Goal: Task Accomplishment & Management: Use online tool/utility

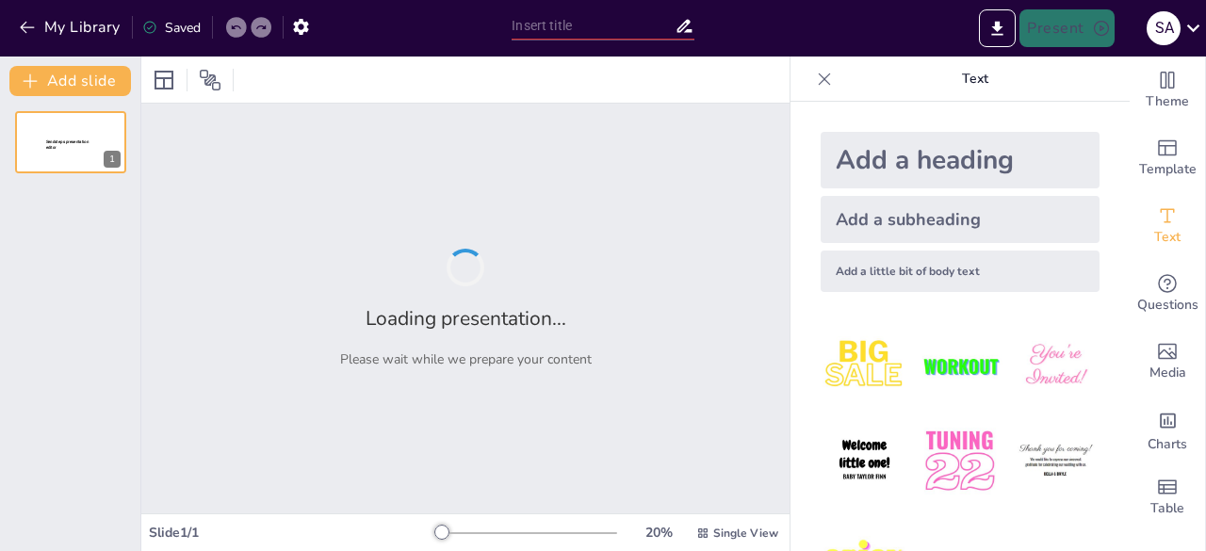
type input "N-terminal Pro-[MEDICAL_DATA]: A Diagnostic Tool in [MEDICAL_DATA] Reactions"
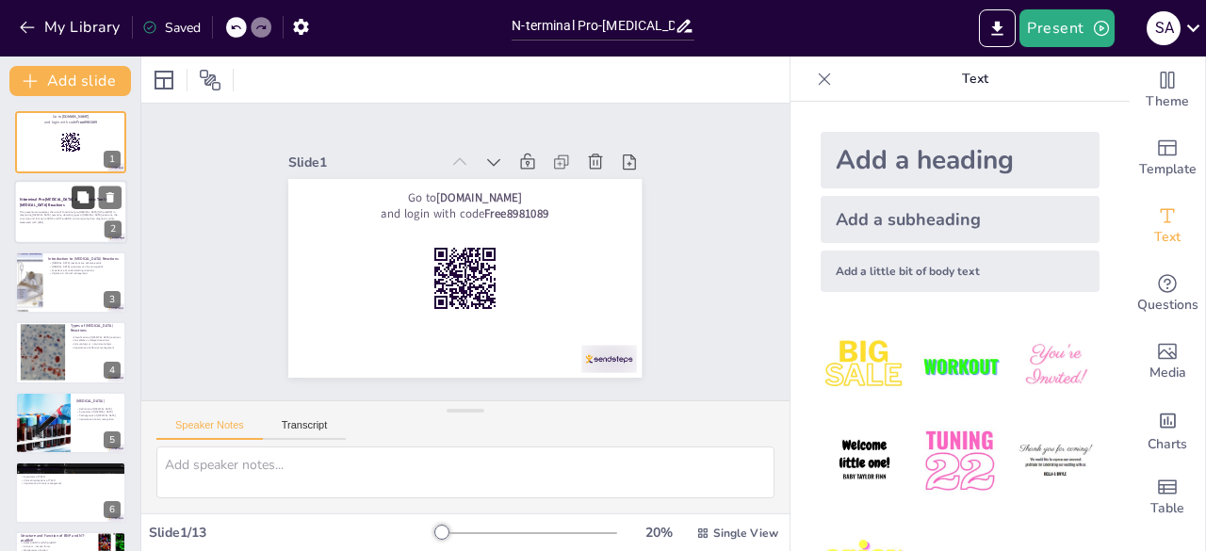
click at [73, 200] on button at bounding box center [83, 197] width 23 height 23
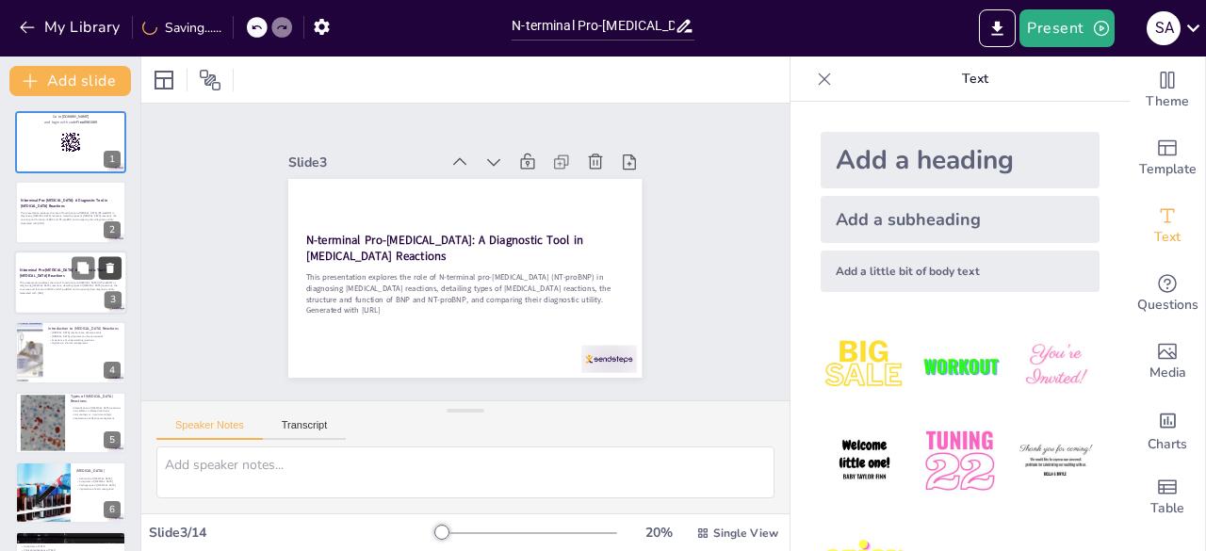
click at [110, 263] on icon at bounding box center [110, 268] width 8 height 10
type textarea "Transfusion reactions encompass a range of adverse events related to blood tran…"
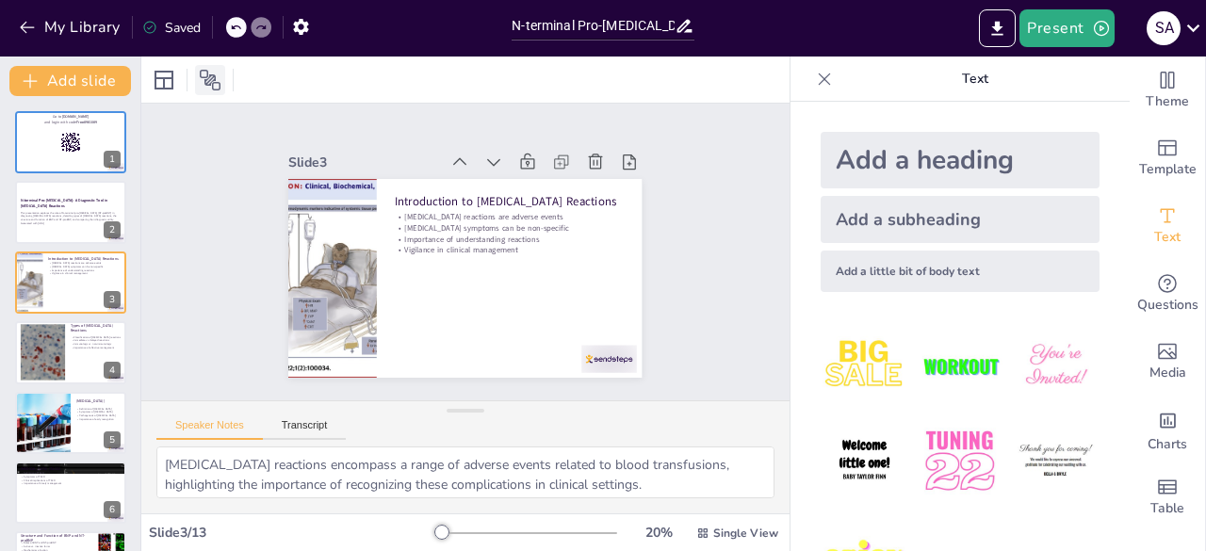
click at [206, 76] on icon at bounding box center [210, 80] width 21 height 21
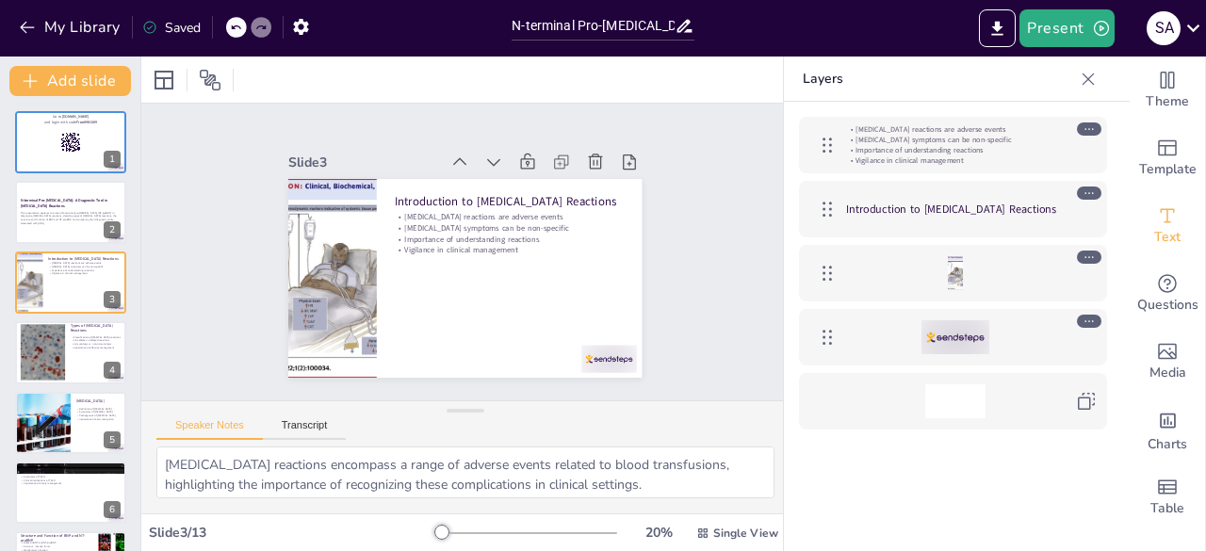
click at [1092, 78] on icon at bounding box center [1087, 79] width 19 height 19
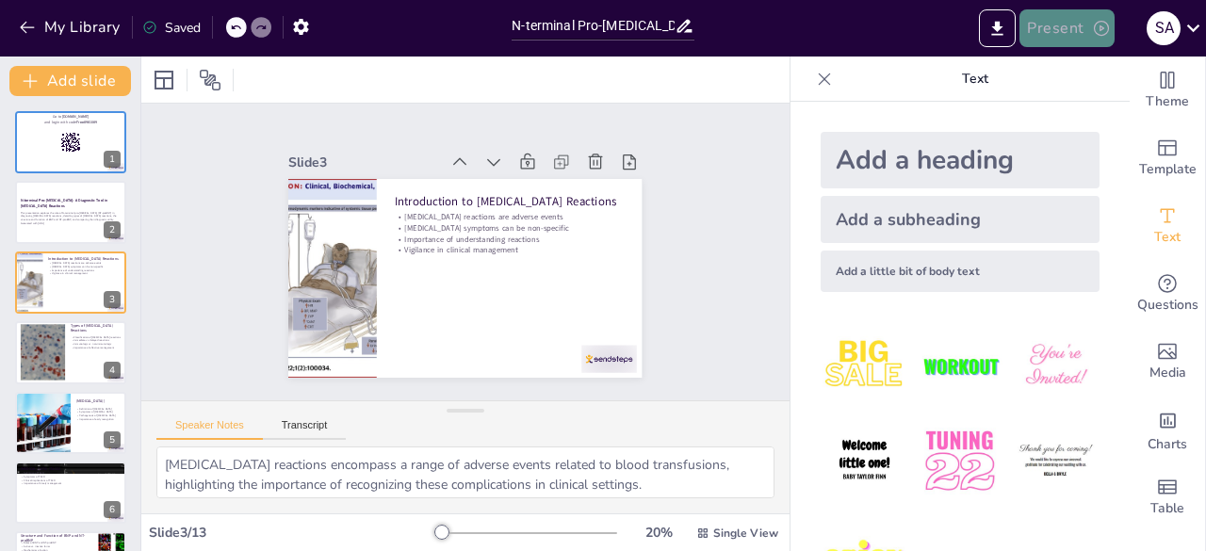
click at [1084, 35] on button "Present" at bounding box center [1066, 28] width 94 height 38
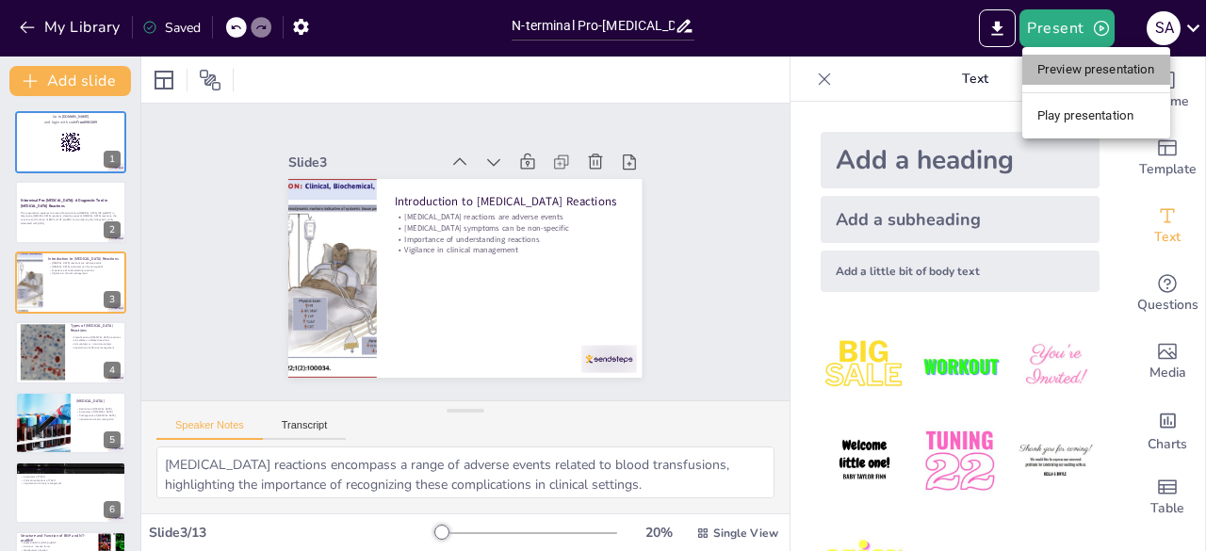
click at [1083, 71] on li "Preview presentation" at bounding box center [1096, 70] width 148 height 30
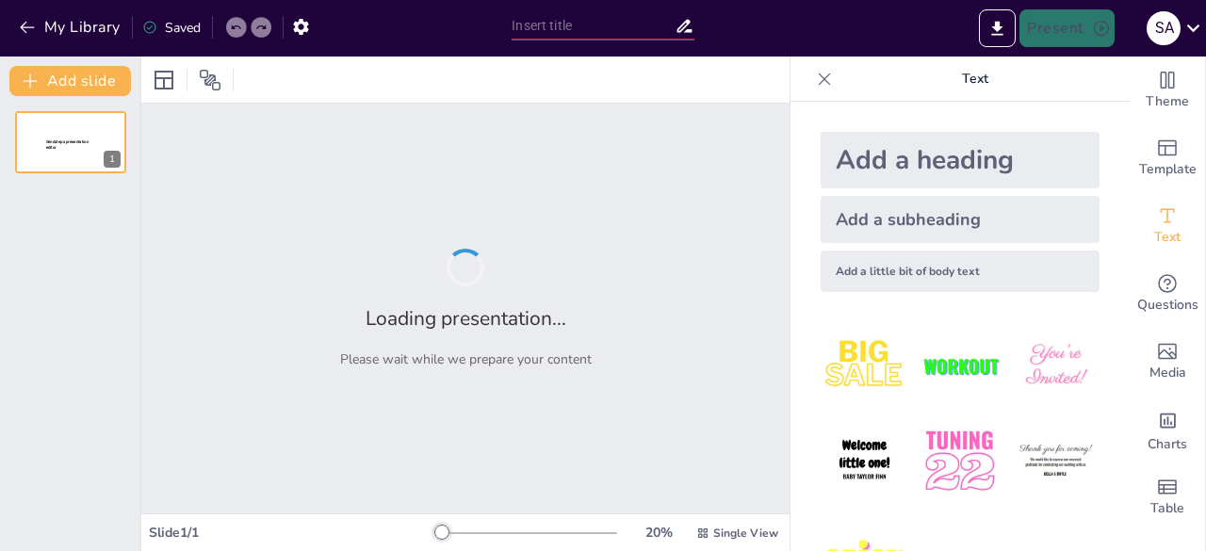
type input "N-terminal Pro-[MEDICAL_DATA]: A Diagnostic Tool in [MEDICAL_DATA] Reactions"
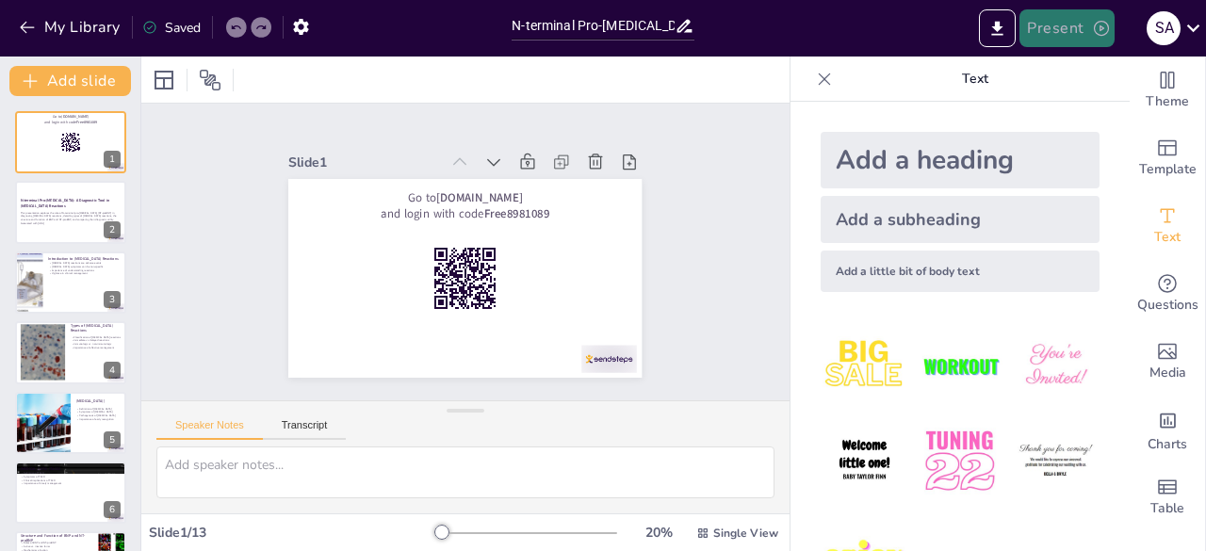
click at [1060, 38] on button "Present" at bounding box center [1066, 28] width 94 height 38
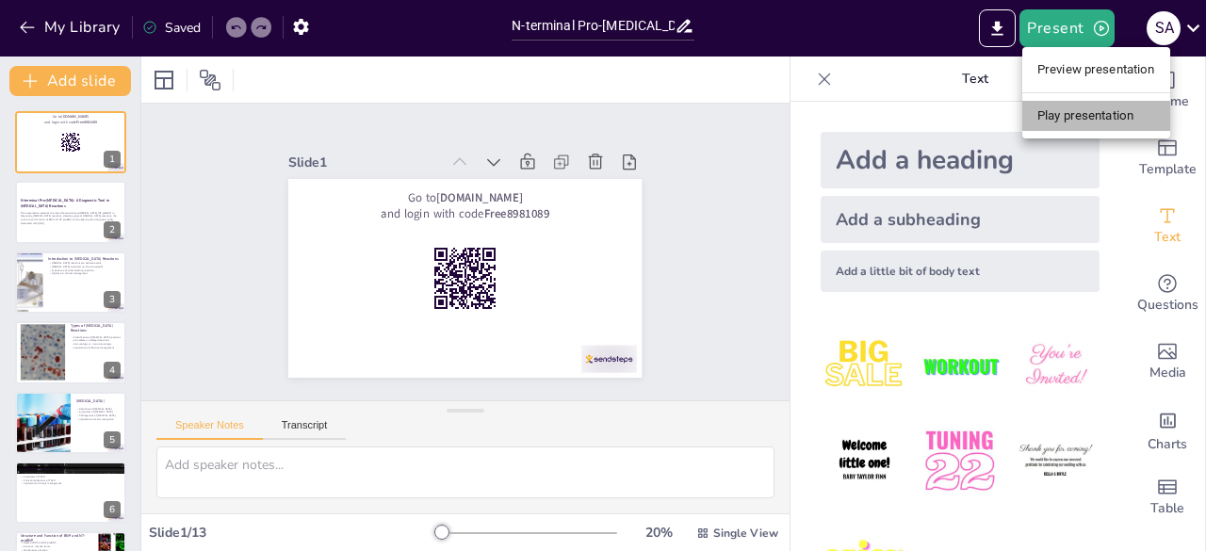
click at [1084, 121] on li "Play presentation" at bounding box center [1096, 116] width 148 height 30
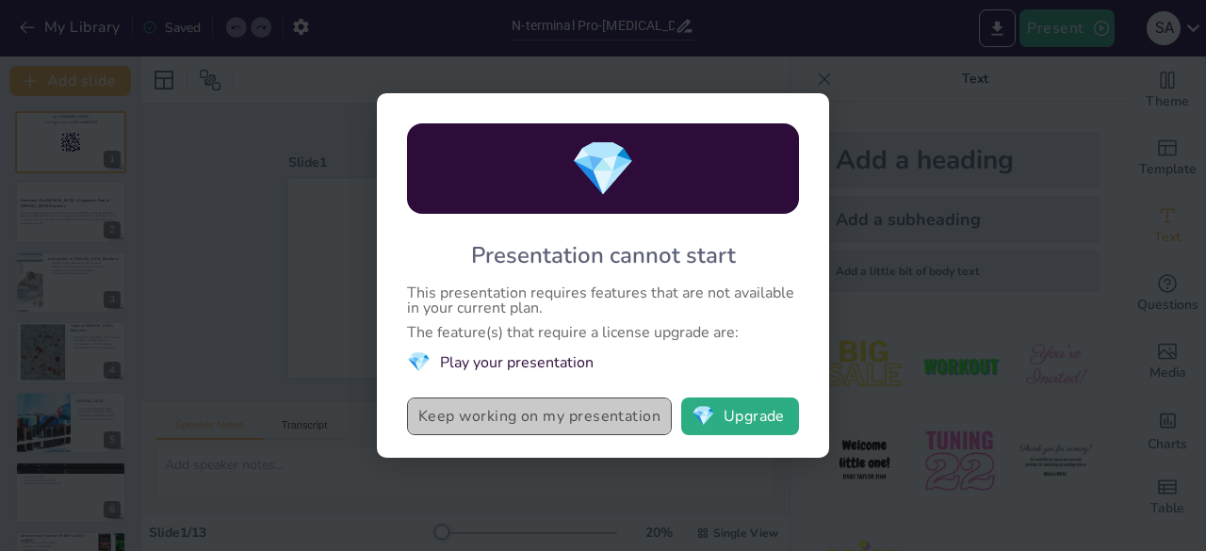
click at [600, 422] on button "Keep working on my presentation" at bounding box center [539, 416] width 265 height 38
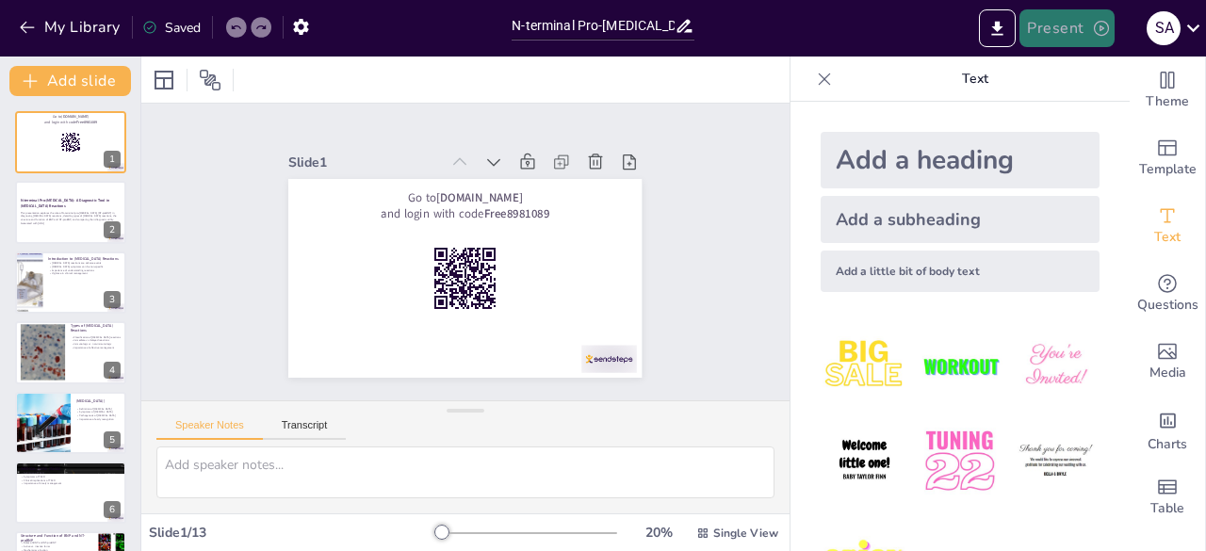
click at [1088, 35] on button "Present" at bounding box center [1066, 28] width 94 height 38
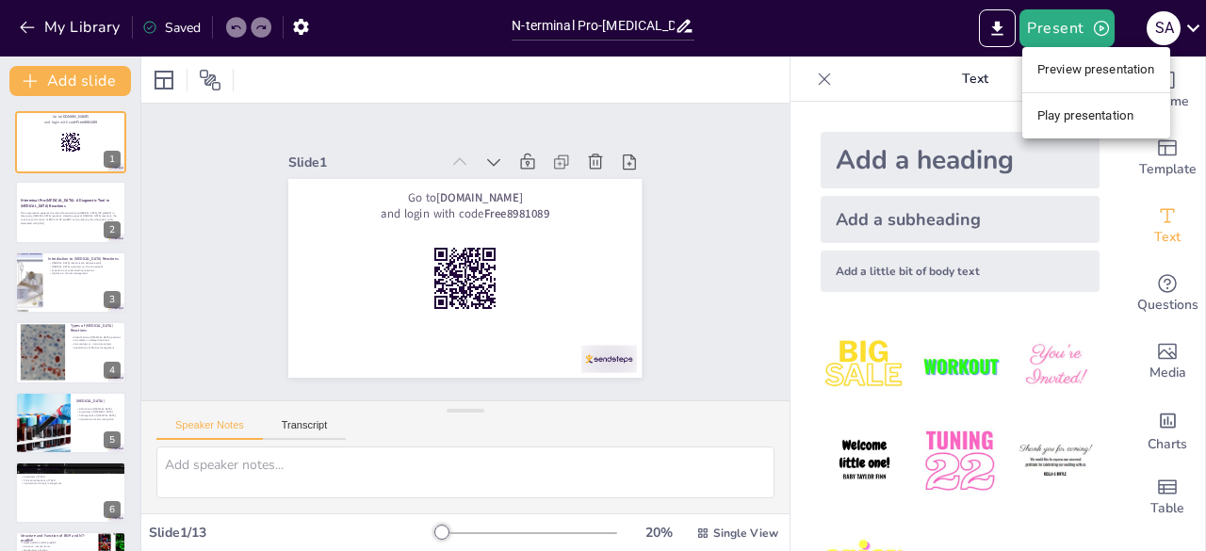
click at [1068, 125] on li "Play presentation" at bounding box center [1096, 116] width 148 height 30
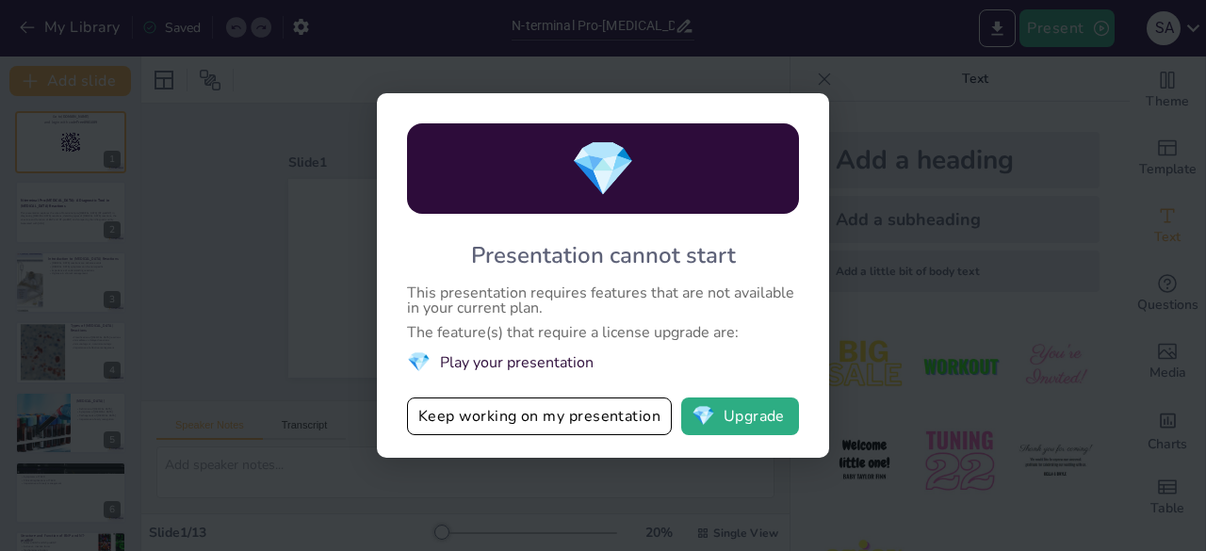
click at [299, 303] on div "💎 Presentation cannot start This presentation requires features that are not av…" at bounding box center [603, 275] width 1206 height 551
click at [496, 413] on button "Keep working on my presentation" at bounding box center [539, 416] width 265 height 38
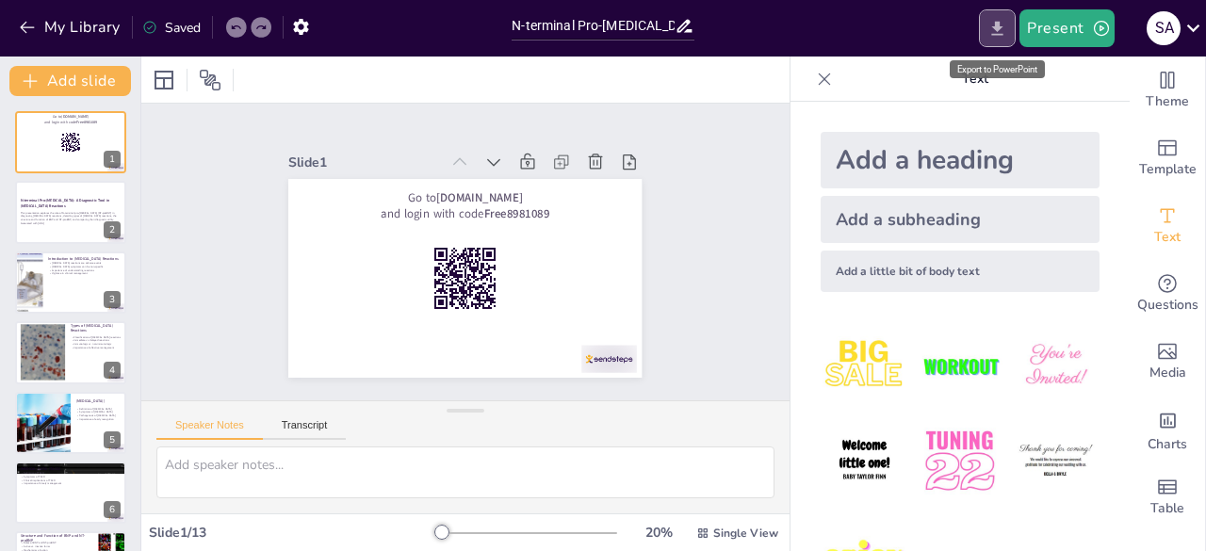
click at [986, 39] on button "Export to PowerPoint" at bounding box center [997, 28] width 37 height 38
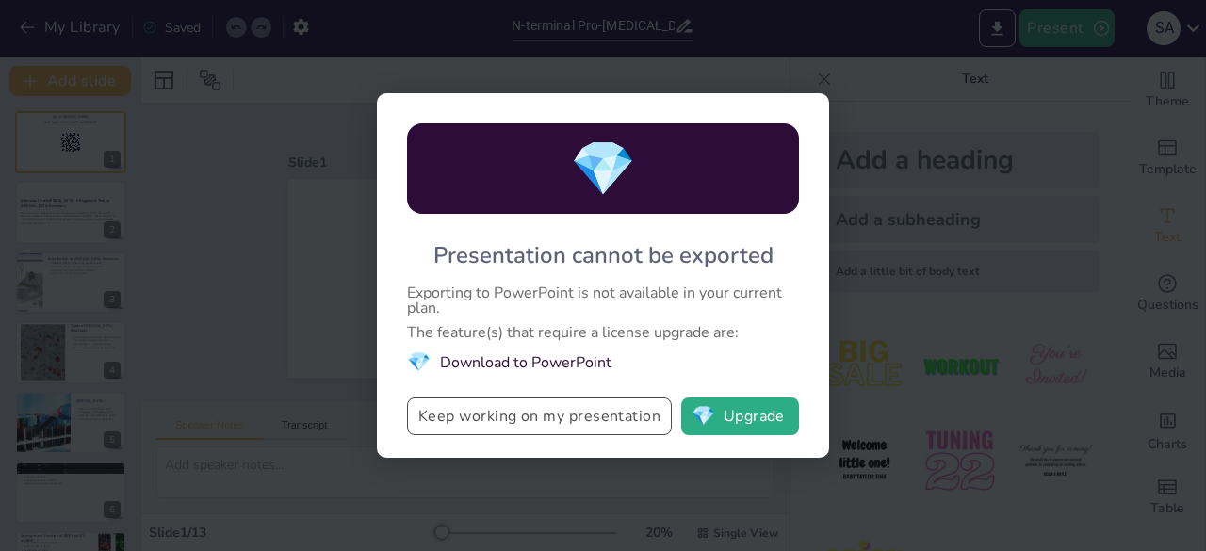
click at [537, 404] on button "Keep working on my presentation" at bounding box center [539, 416] width 265 height 38
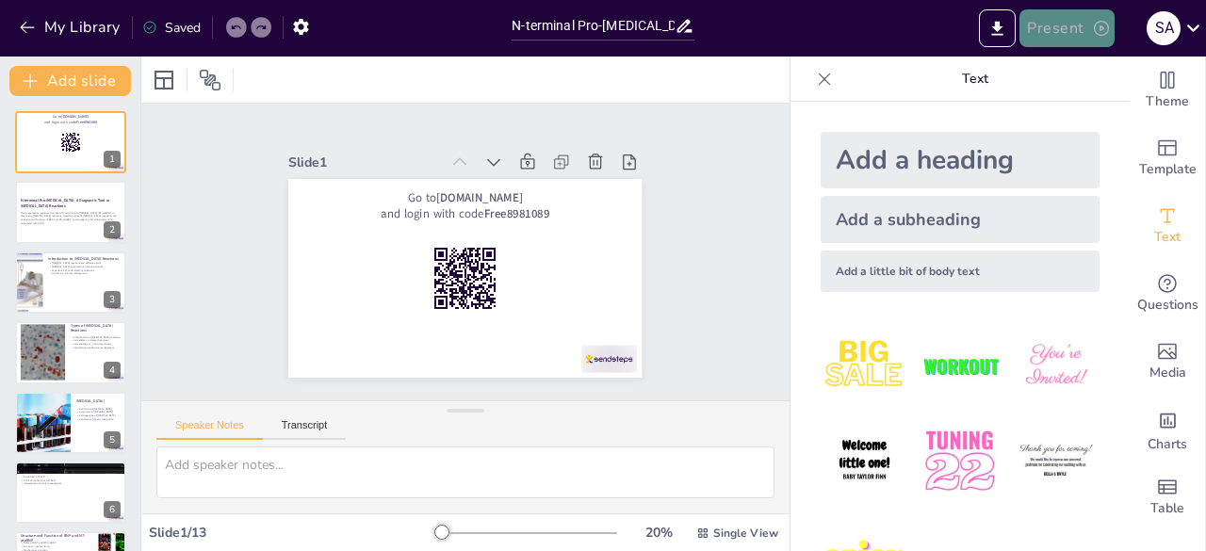
click at [1050, 30] on button "Present" at bounding box center [1066, 28] width 94 height 38
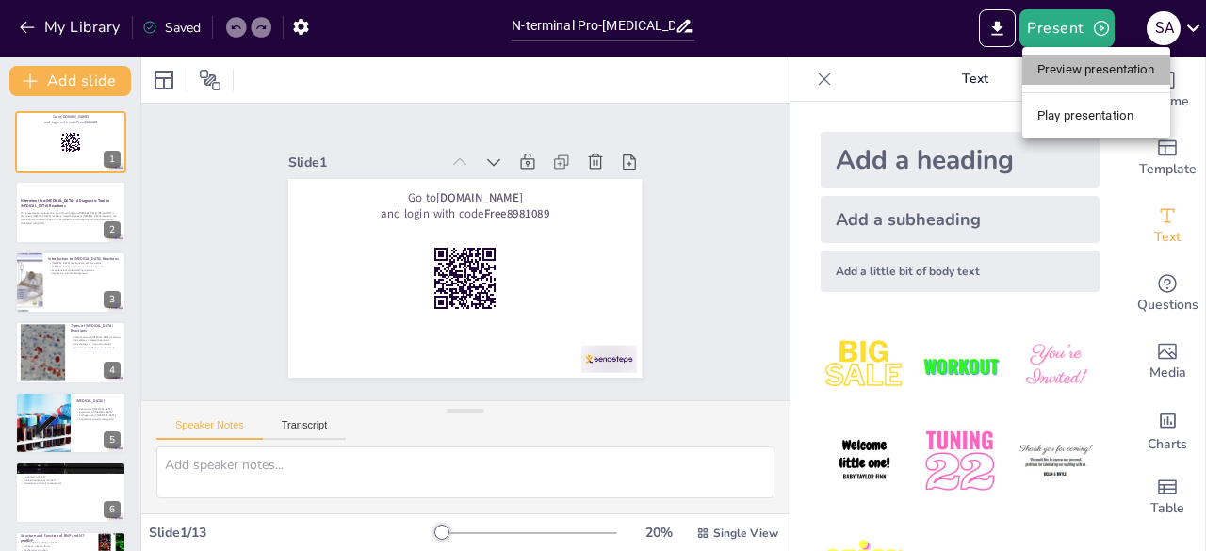
click at [1053, 71] on li "Preview presentation" at bounding box center [1096, 70] width 148 height 30
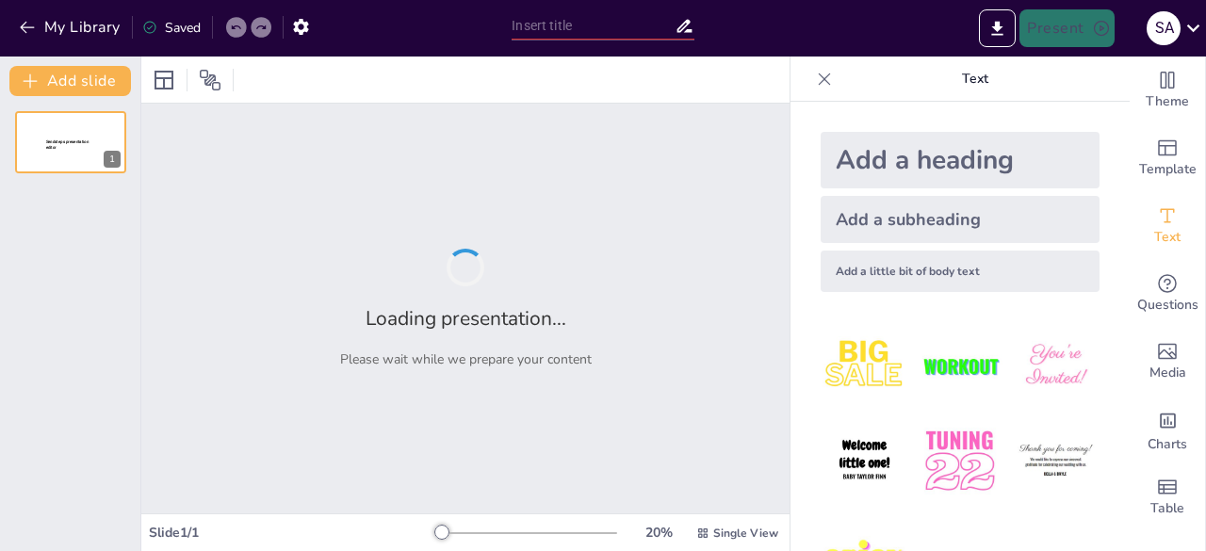
type input "N-terminal Pro-[MEDICAL_DATA]: A Diagnostic Tool in [MEDICAL_DATA] Reactions"
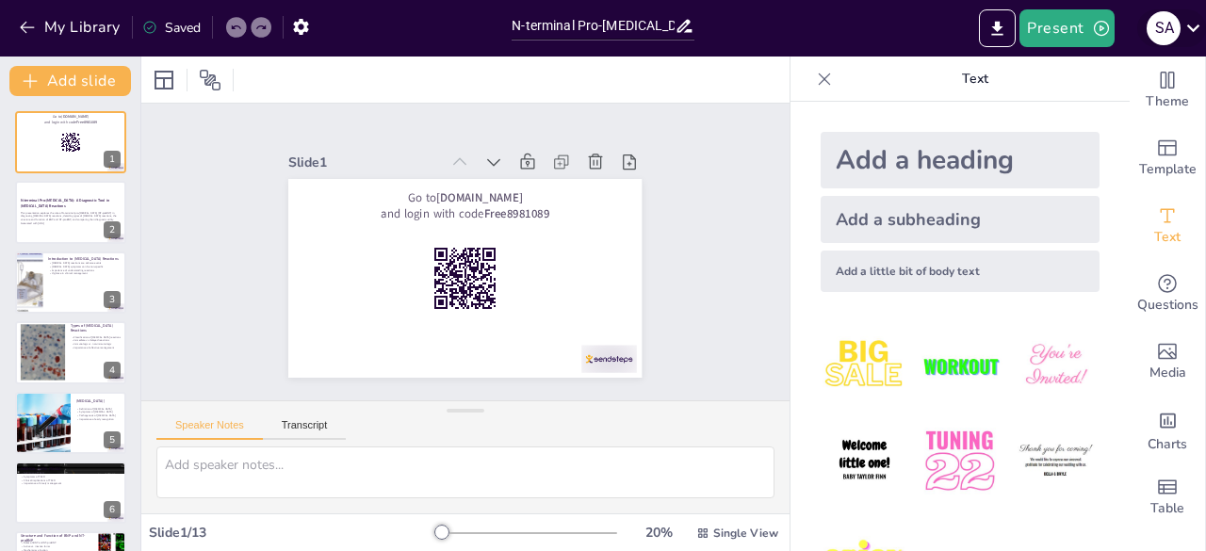
click at [1167, 33] on div "S A" at bounding box center [1163, 28] width 34 height 34
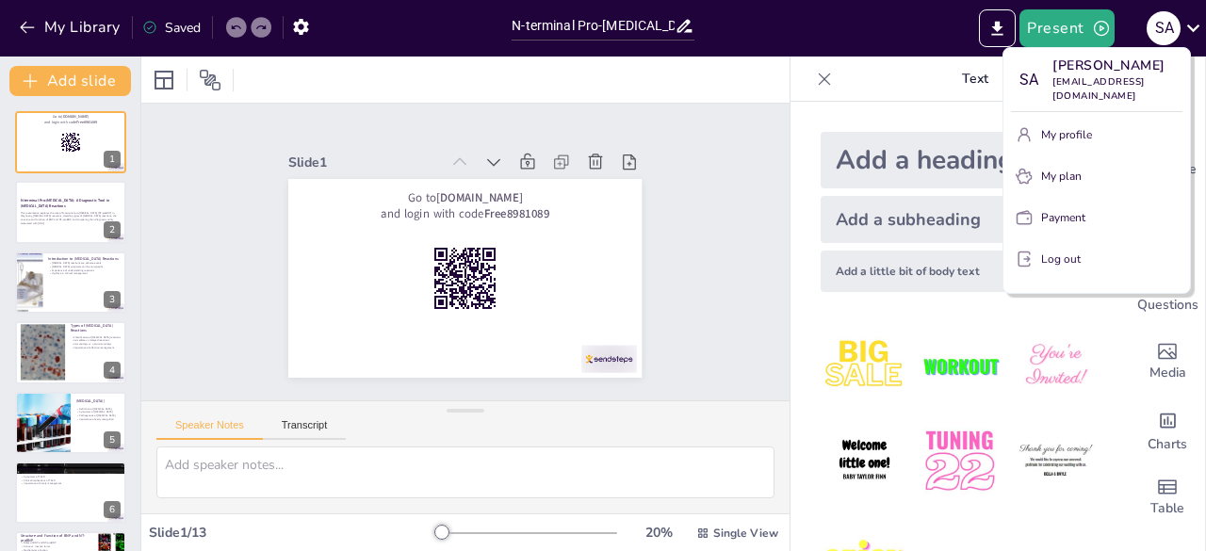
click at [1066, 251] on p "Log out" at bounding box center [1061, 259] width 40 height 17
